Goal: Use online tool/utility: Utilize a website feature to perform a specific function

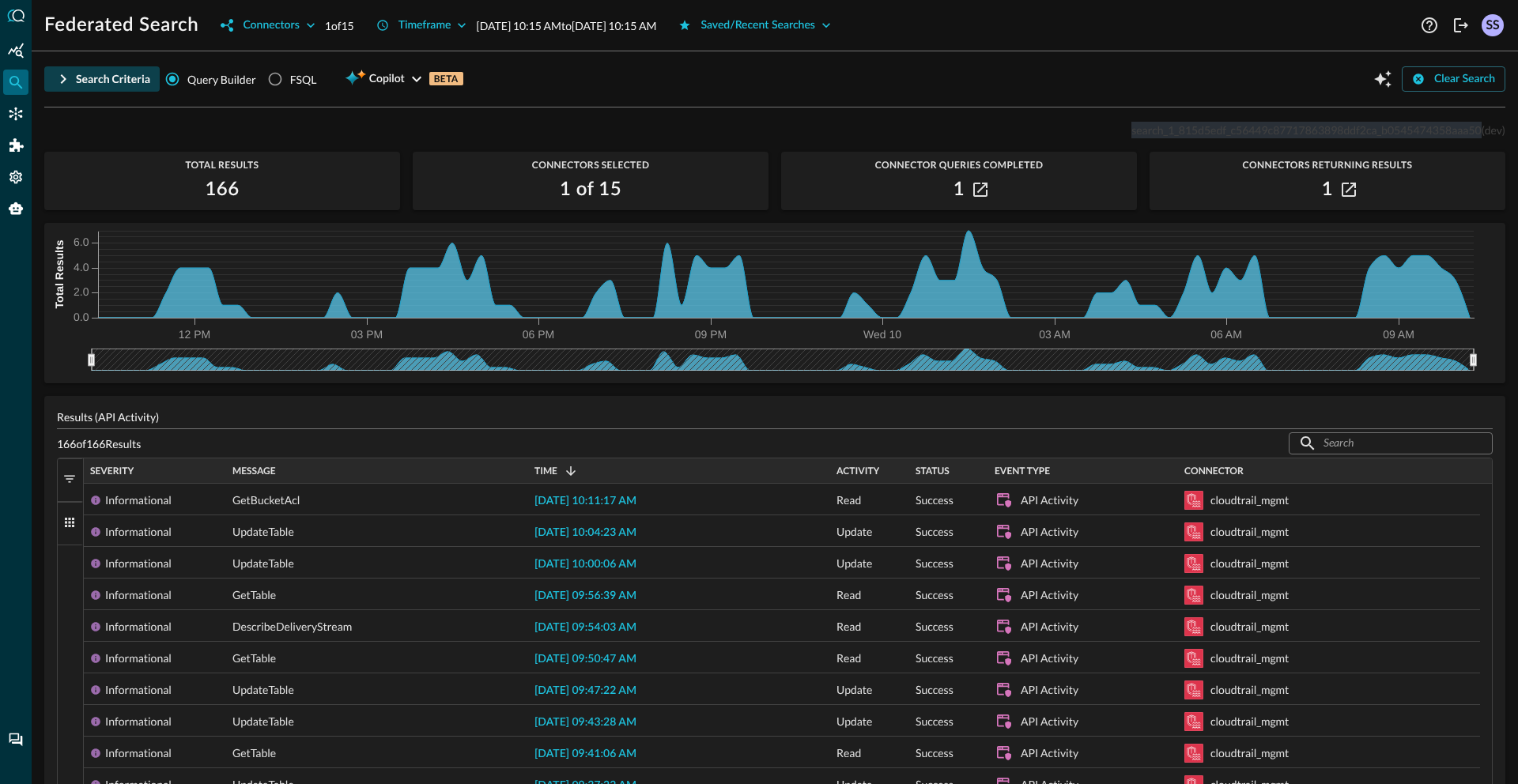
click at [74, 77] on button "Search Criteria" at bounding box center [101, 79] width 115 height 25
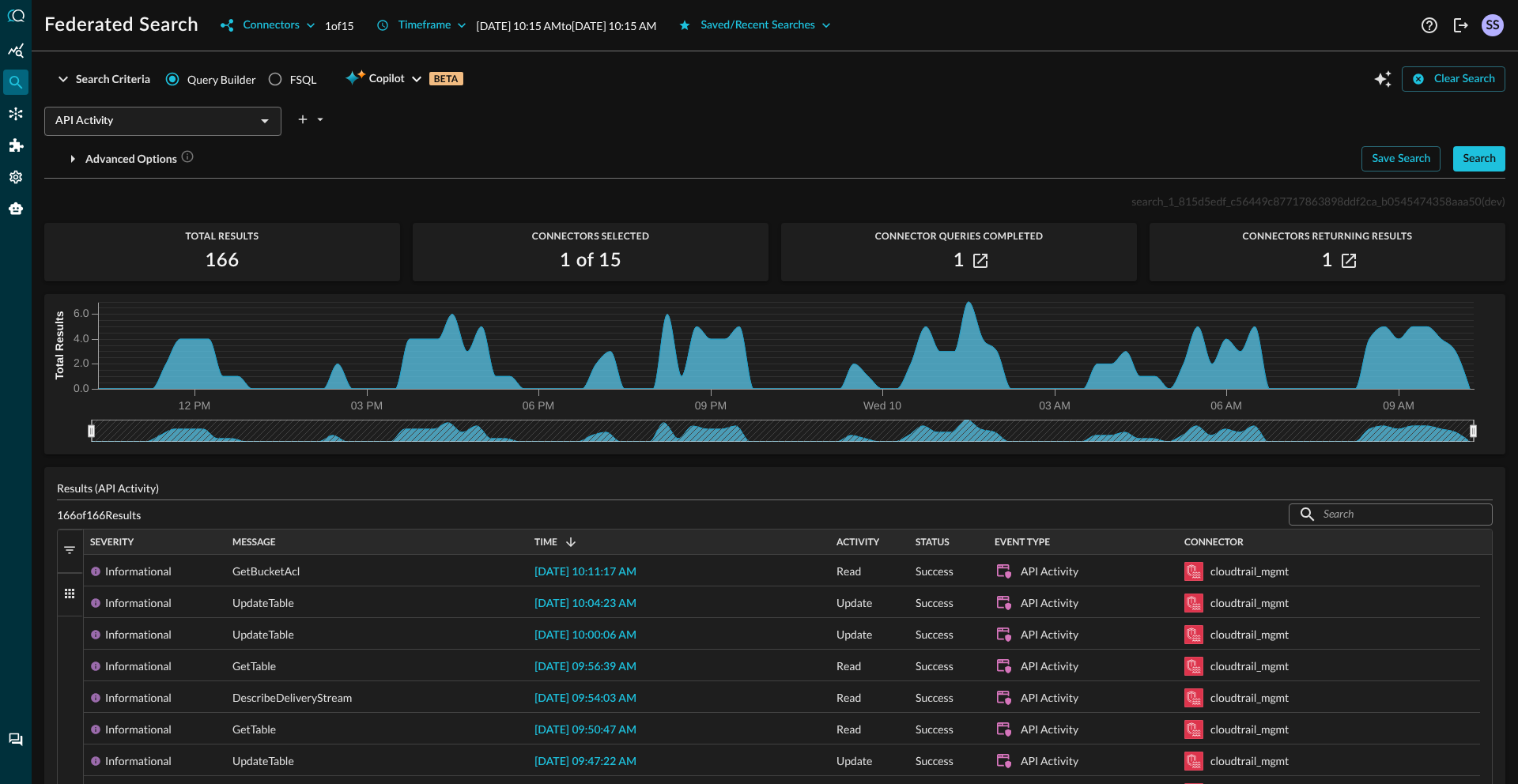
click at [1023, 71] on div "Search Criteria Query Builder FSQL Copilot BETA Clear Search" at bounding box center [774, 79] width 1461 height 30
click at [1463, 164] on div "Search" at bounding box center [1479, 159] width 33 height 20
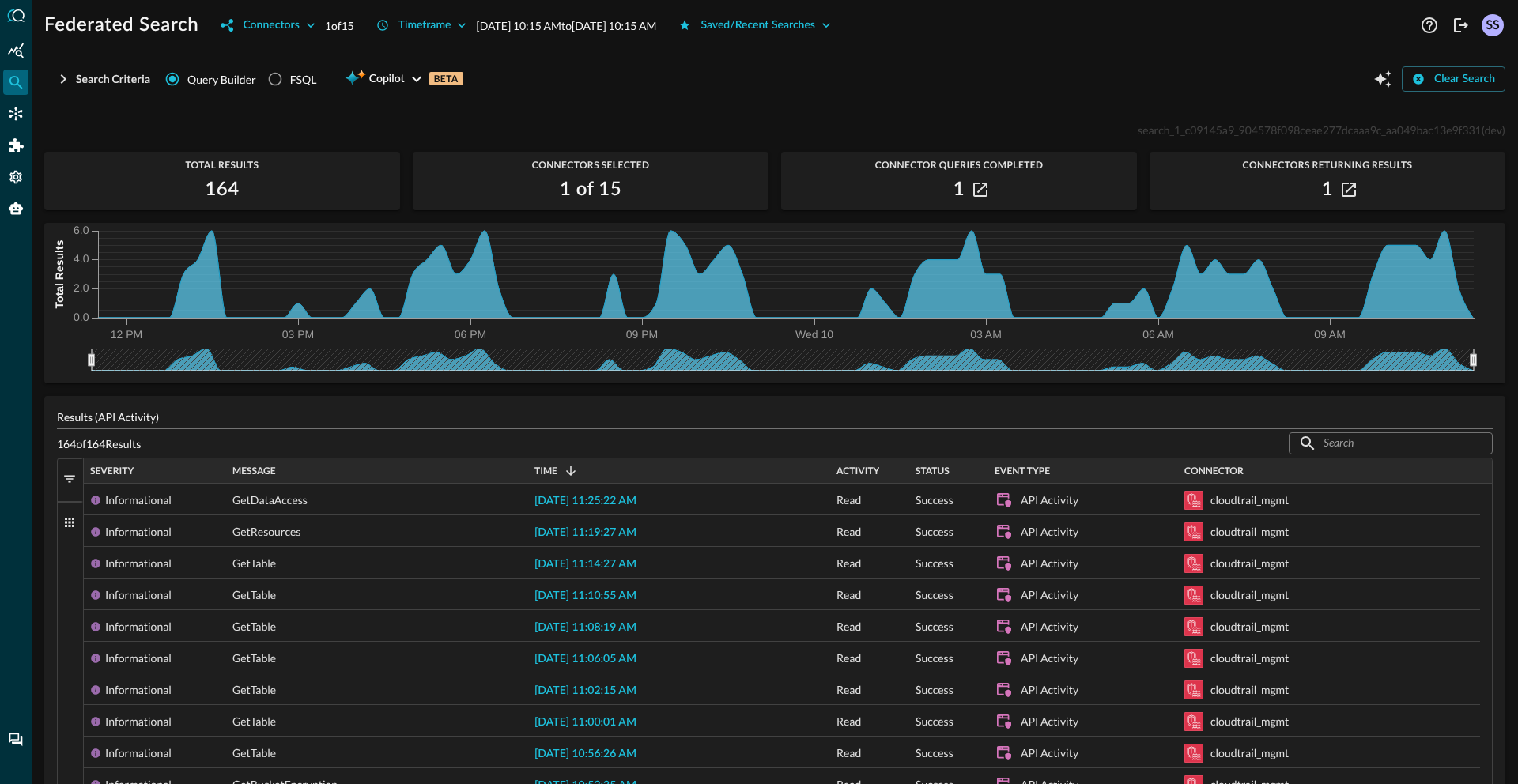
click at [1197, 130] on span "search_1_c09145a9_904578f098ceae277dcaaa9c_aa049bac13e9f331" at bounding box center [1310, 130] width 344 height 13
copy span "search_1_c09145a9_904578f098ceae277dcaaa9c_aa049bac13e9f331"
click at [95, 73] on div "Search Criteria" at bounding box center [112, 79] width 74 height 20
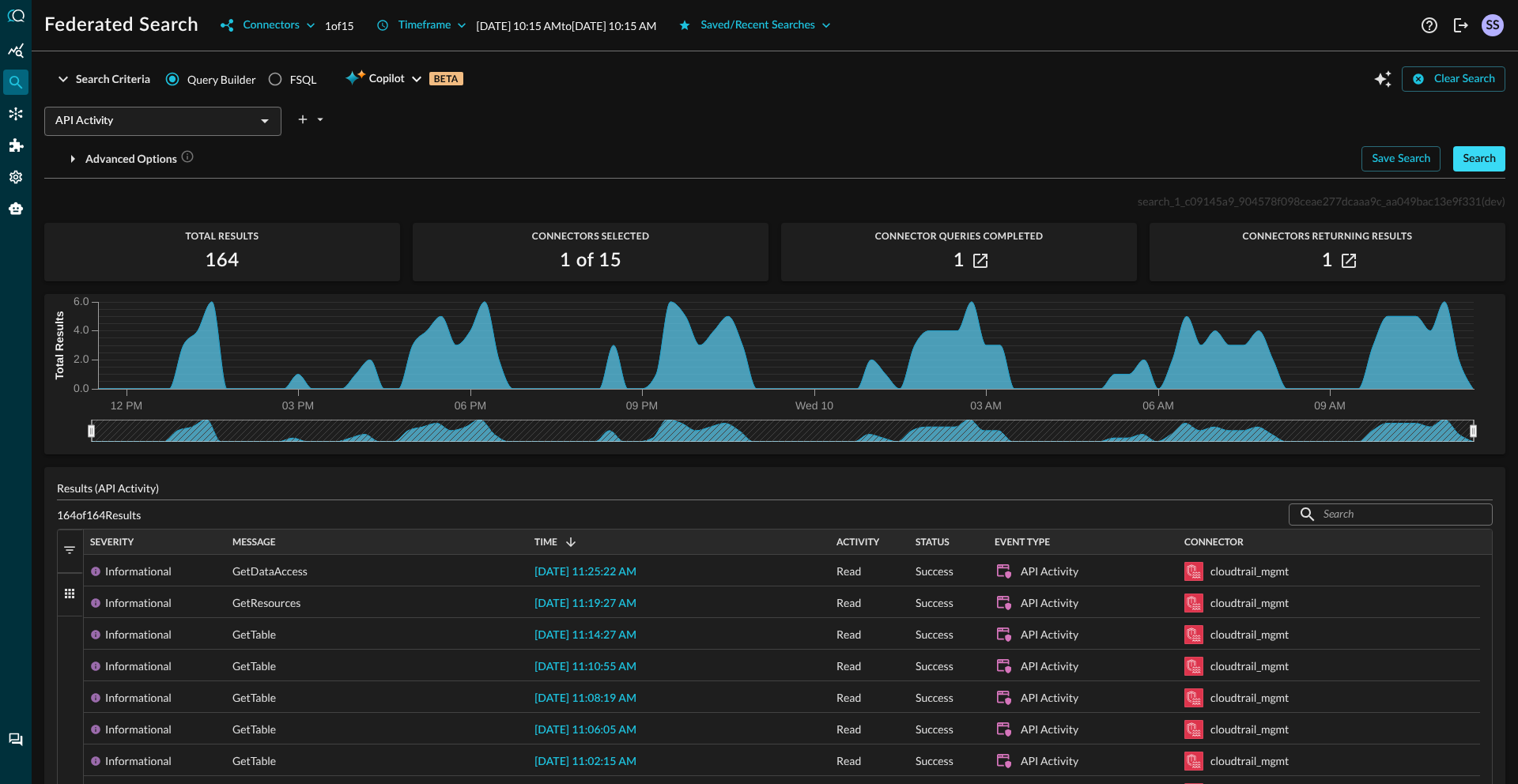
click at [1463, 167] on div "Search" at bounding box center [1479, 159] width 33 height 20
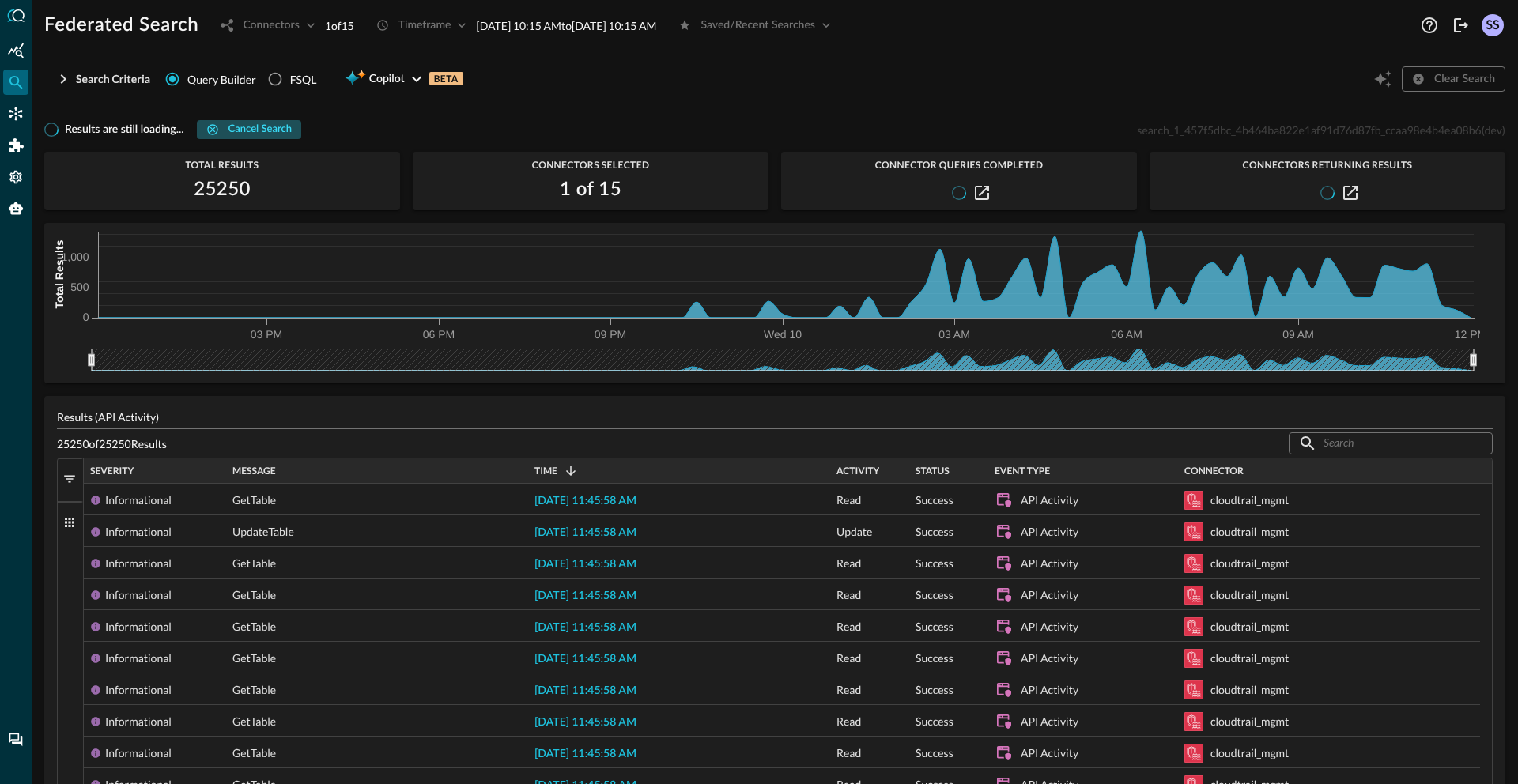
click at [251, 126] on div "Cancel search" at bounding box center [260, 129] width 64 height 18
